Goal: Task Accomplishment & Management: Use online tool/utility

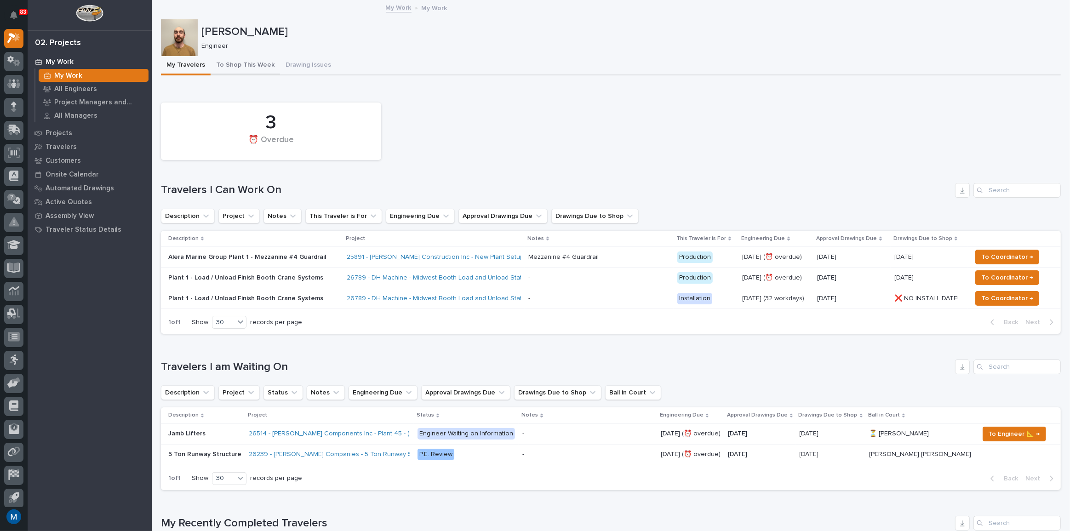
click at [246, 62] on button "To Shop This Week" at bounding box center [245, 65] width 69 height 19
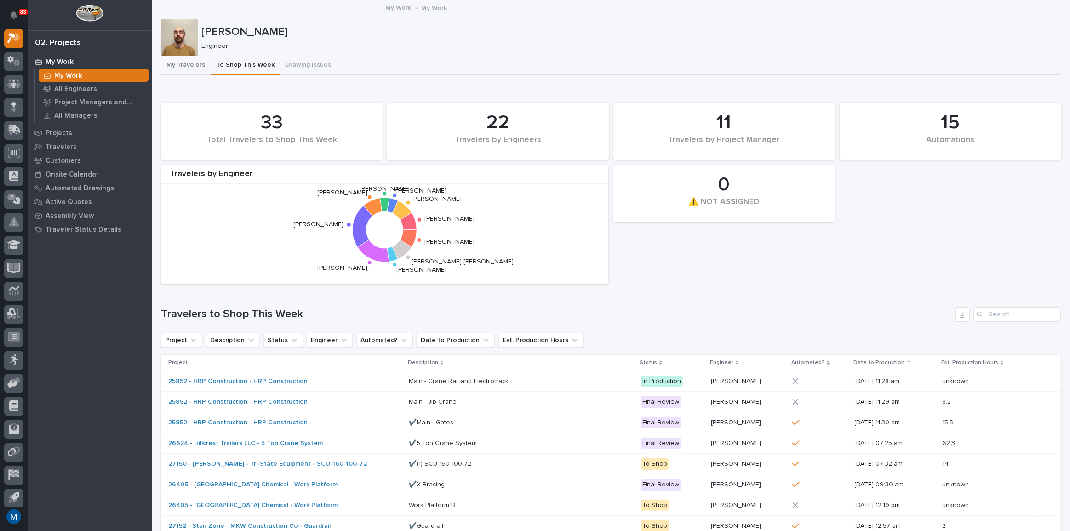
click at [170, 69] on button "My Travelers" at bounding box center [186, 65] width 50 height 19
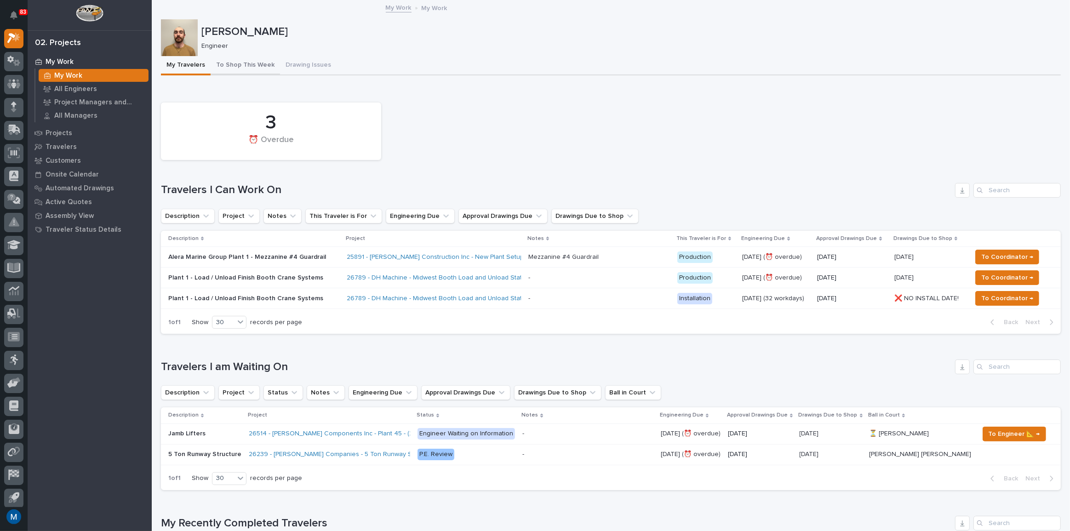
click at [236, 67] on button "To Shop This Week" at bounding box center [245, 65] width 69 height 19
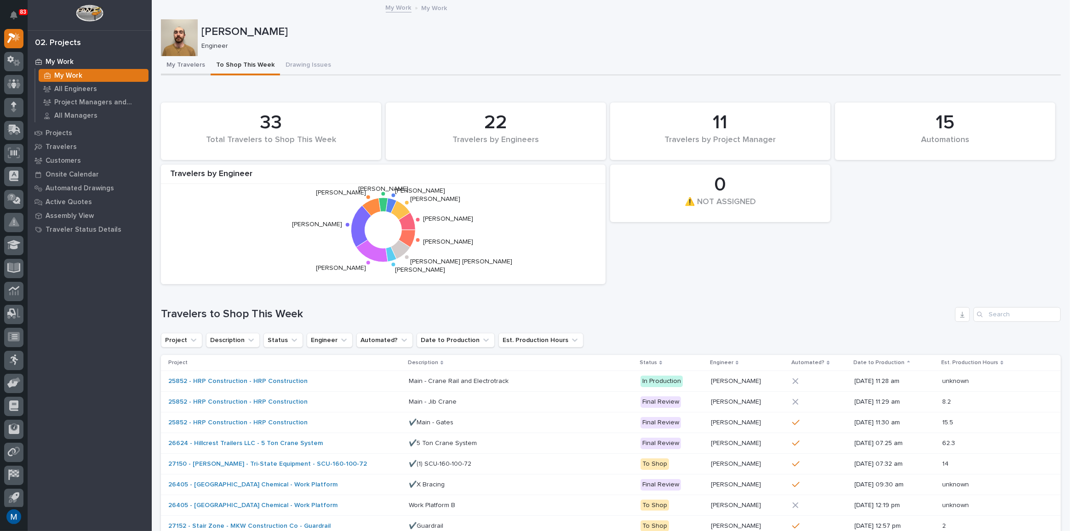
click at [174, 66] on button "My Travelers" at bounding box center [186, 65] width 50 height 19
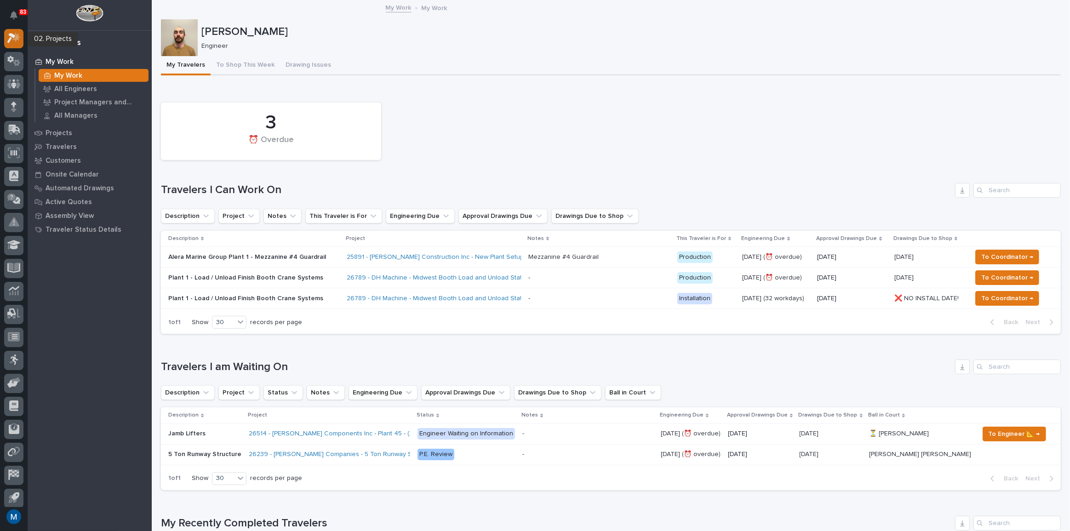
click at [7, 39] on icon at bounding box center [13, 38] width 13 height 11
click at [82, 15] on img at bounding box center [89, 13] width 27 height 17
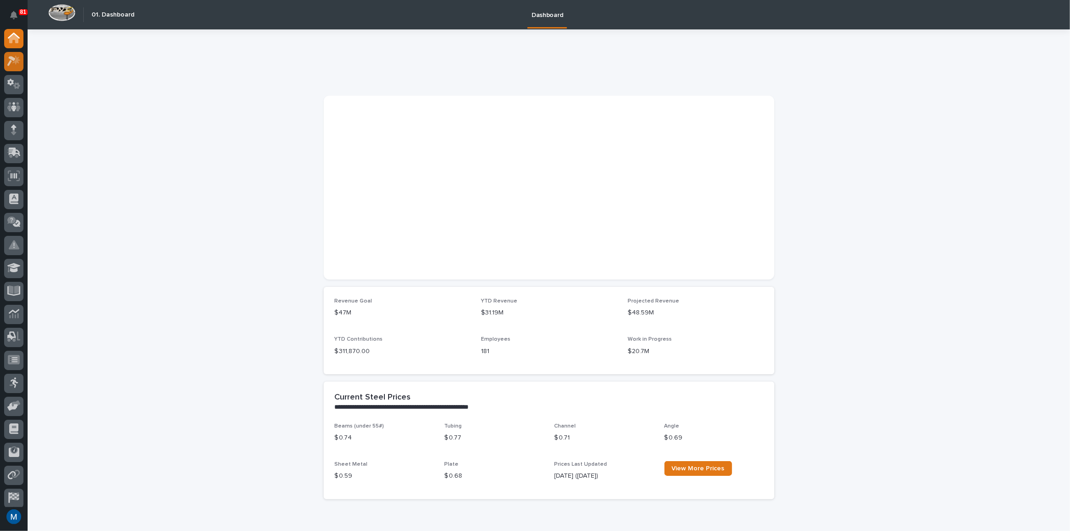
click at [16, 67] on div at bounding box center [13, 61] width 19 height 19
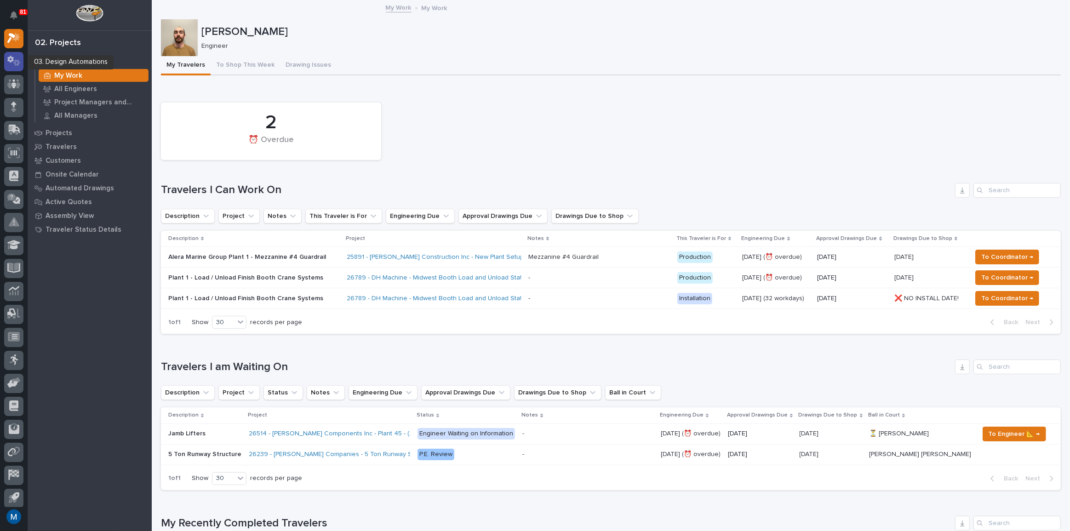
click at [21, 63] on div at bounding box center [13, 61] width 19 height 19
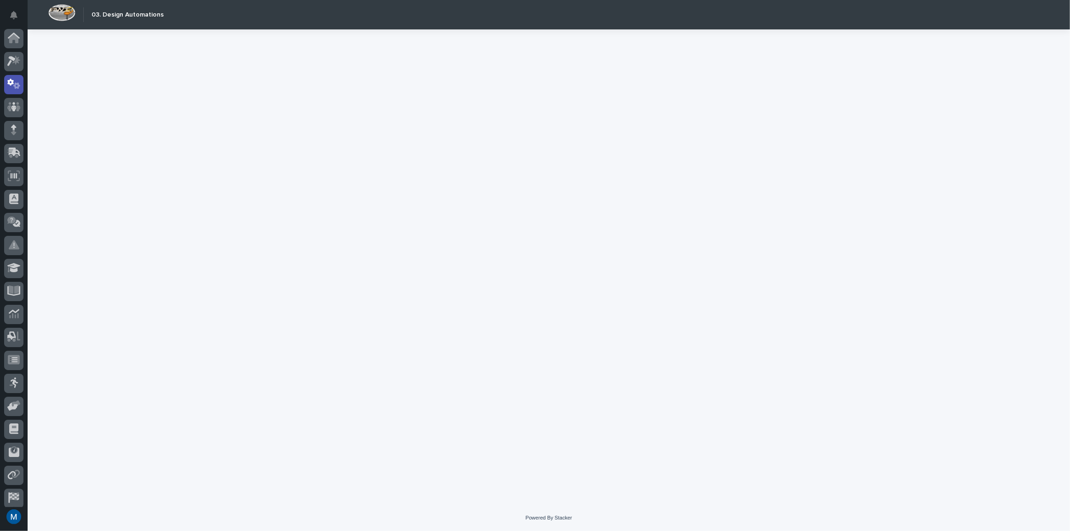
scroll to position [27, 0]
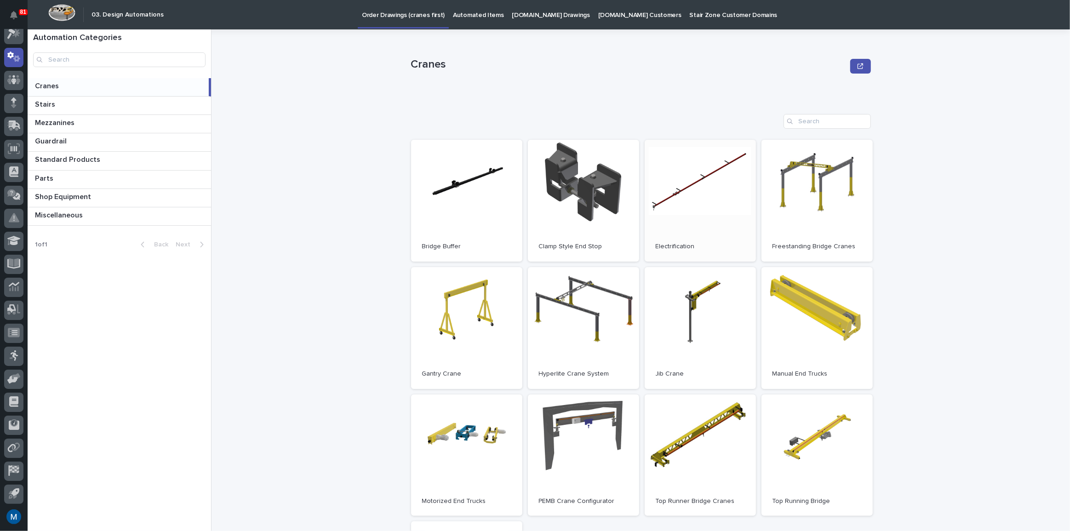
click at [742, 195] on link "Open" at bounding box center [700, 201] width 111 height 122
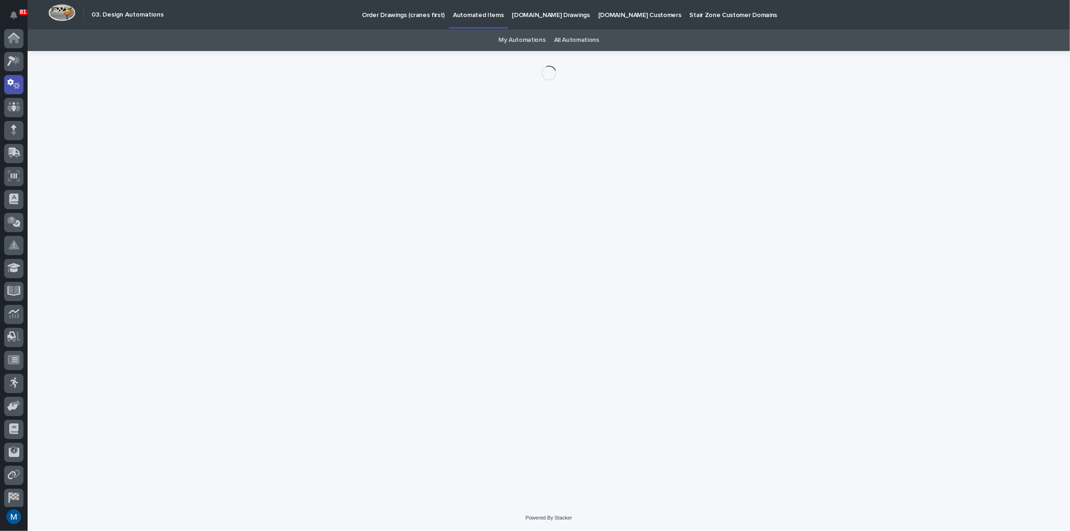
scroll to position [27, 0]
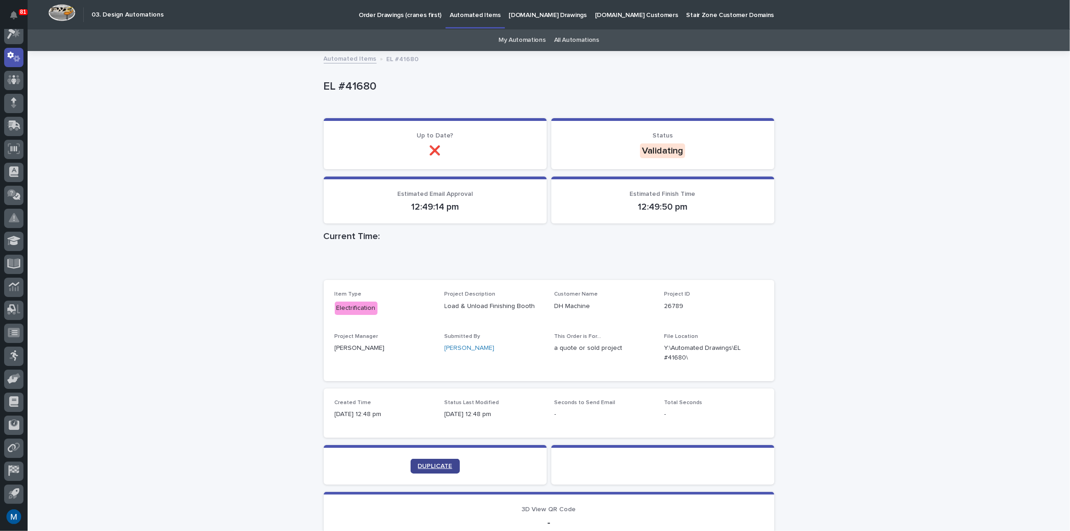
click at [422, 461] on link "DUPLICATE" at bounding box center [435, 466] width 49 height 15
click at [425, 465] on span "DUPLICATE" at bounding box center [435, 466] width 34 height 6
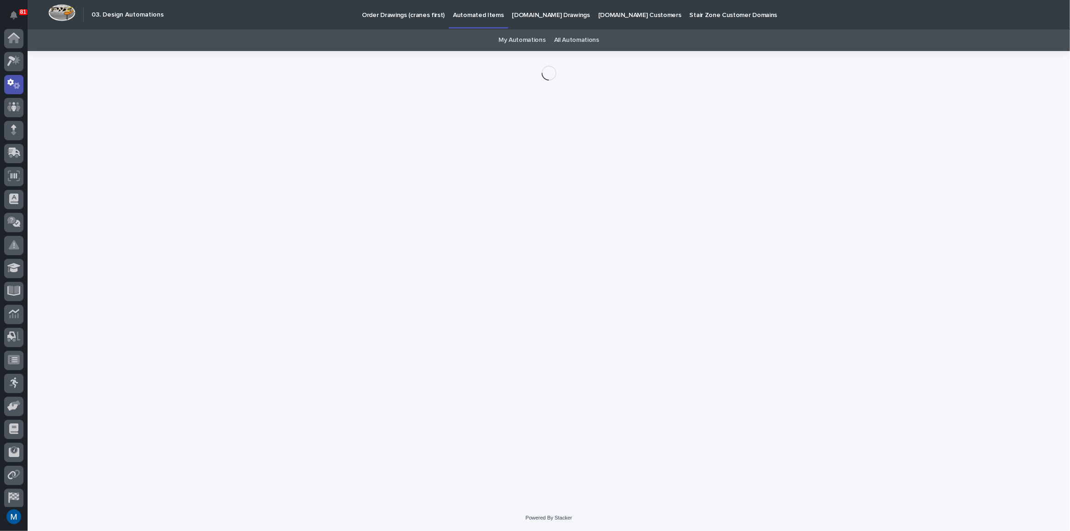
scroll to position [27, 0]
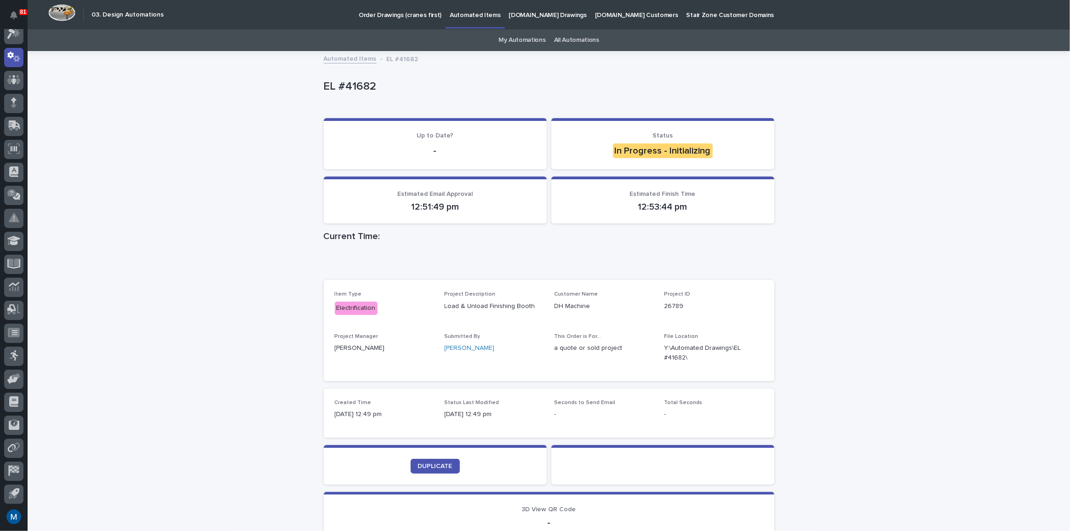
click at [143, 142] on div "Loading... Saving… Loading... Saving… EL #41682 EL #41682 Sorry, there was an e…" at bounding box center [549, 322] width 1043 height 541
click at [262, 134] on div "Loading... Saving… Loading... Saving… EL #41682 EL #41682 Sorry, there was an e…" at bounding box center [549, 322] width 1043 height 541
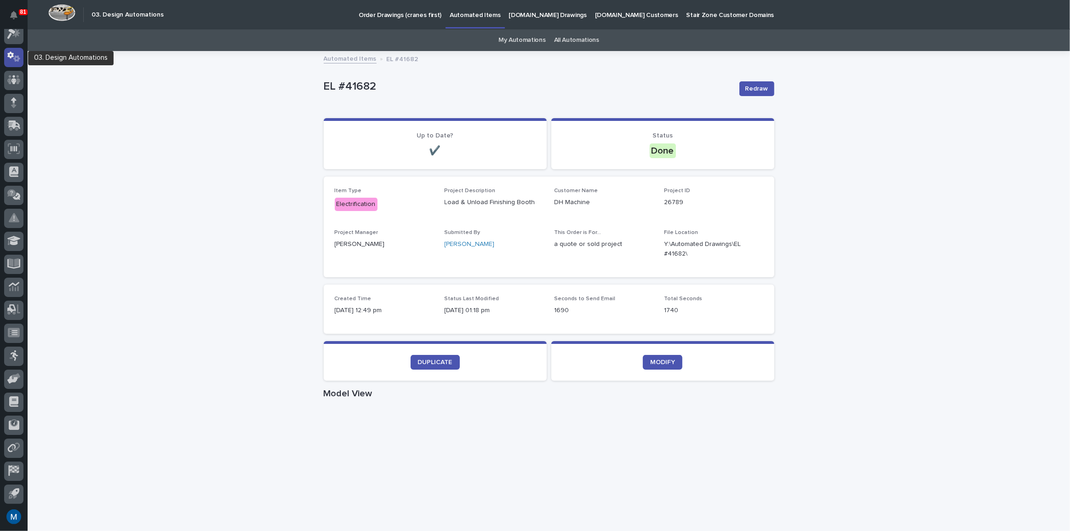
scroll to position [0, 0]
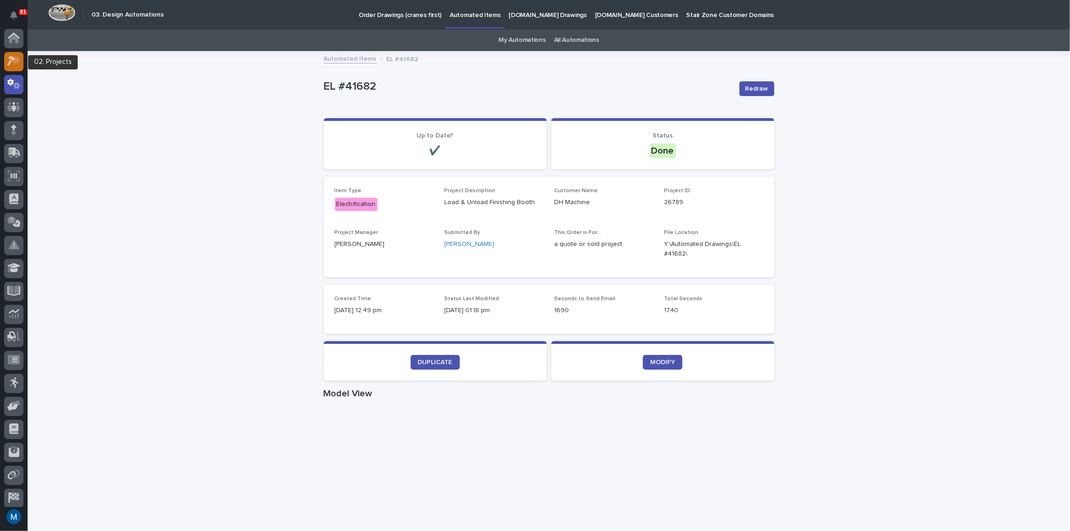
click at [17, 60] on icon at bounding box center [16, 60] width 8 height 9
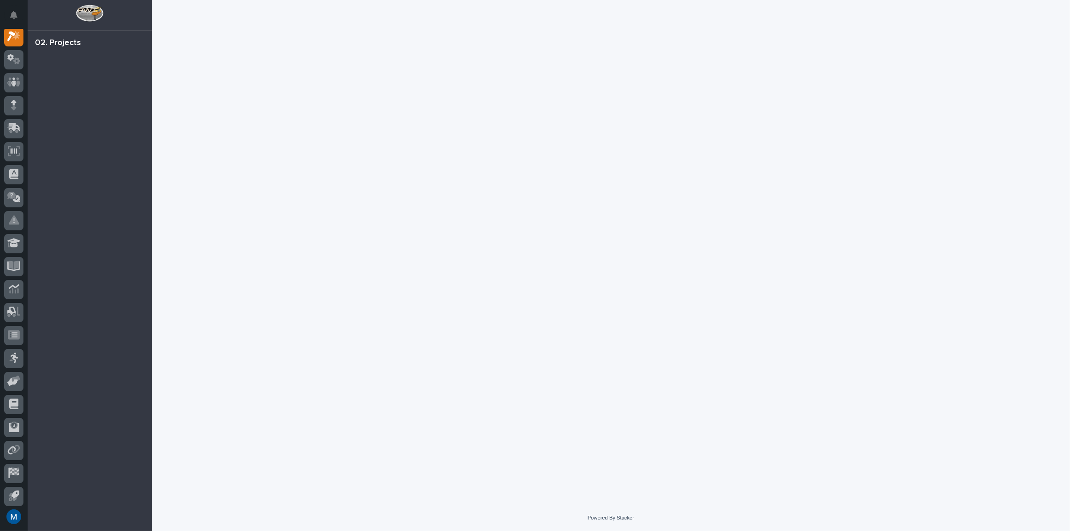
scroll to position [23, 0]
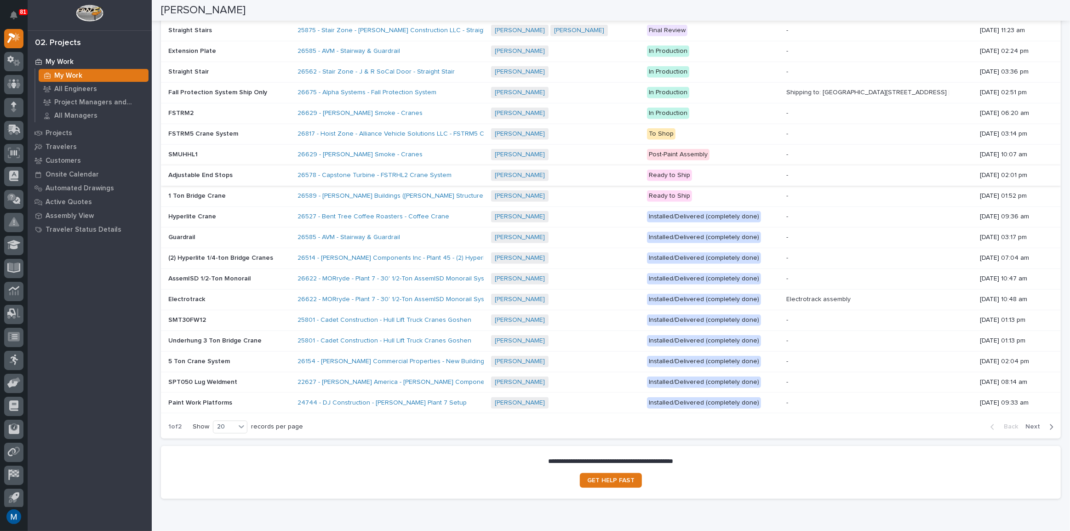
scroll to position [842, 0]
click at [241, 423] on icon at bounding box center [242, 424] width 6 height 3
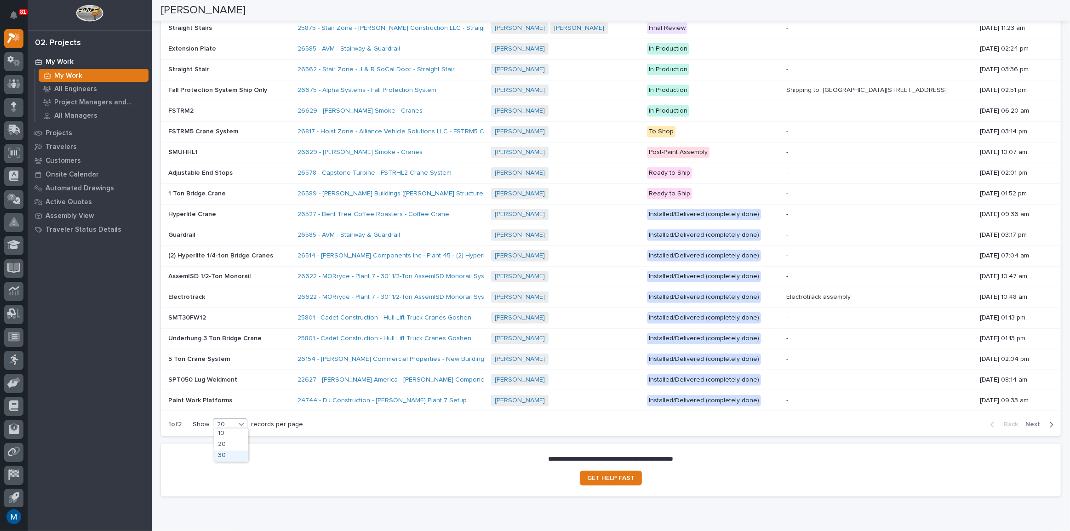
click at [232, 452] on div "30" at bounding box center [231, 456] width 34 height 11
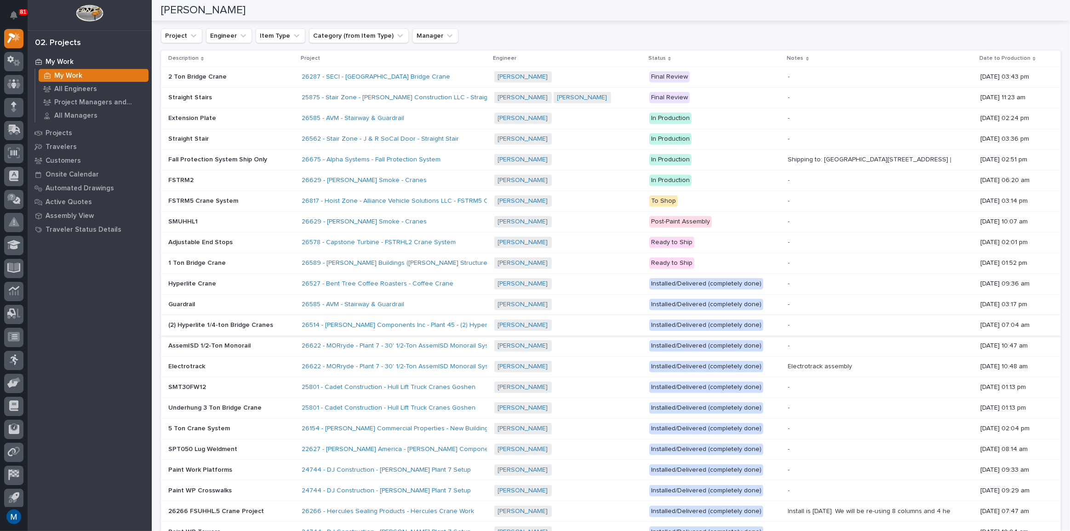
scroll to position [757, 0]
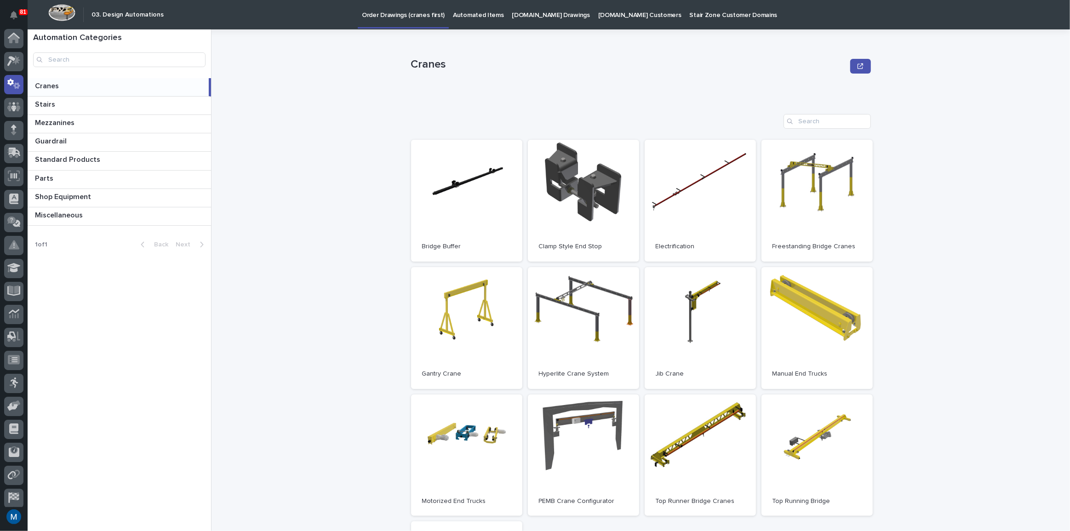
scroll to position [27, 0]
